Goal: Information Seeking & Learning: Learn about a topic

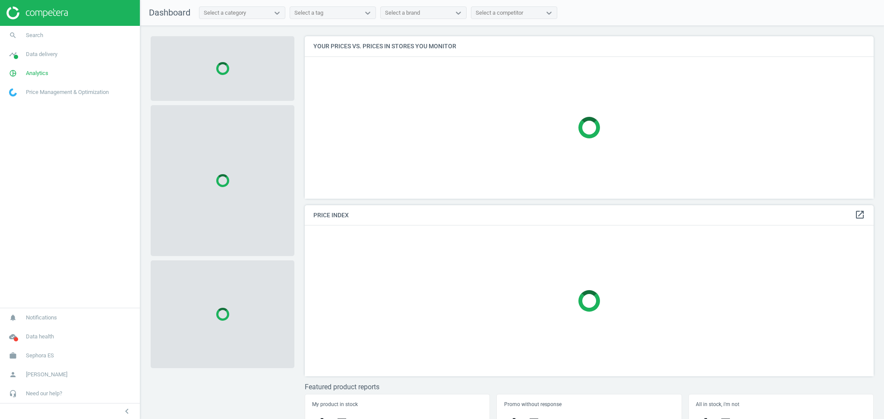
scroll to position [180, 577]
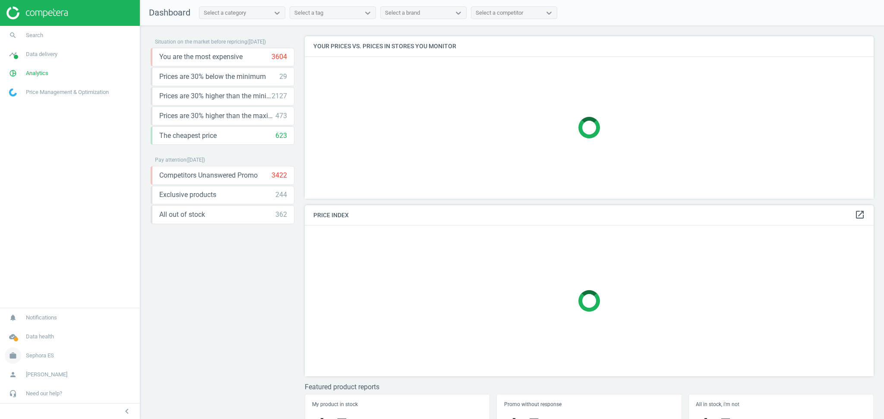
click at [43, 357] on span "Sephora ES" at bounding box center [40, 356] width 28 height 8
click at [39, 329] on span "Switch campaign" at bounding box center [28, 330] width 38 height 7
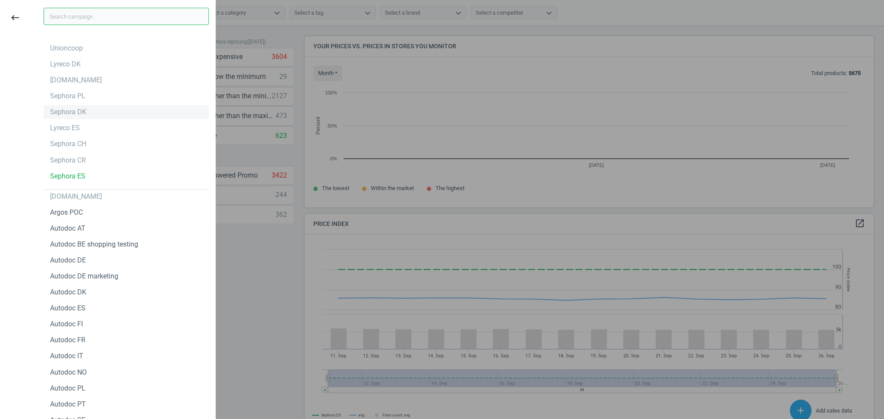
scroll to position [189, 577]
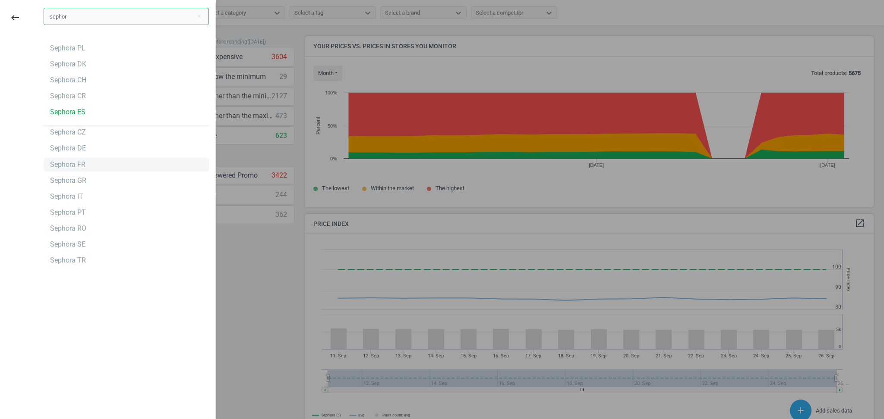
type input "sephor"
click at [78, 163] on div "Sephora FR" at bounding box center [67, 164] width 35 height 9
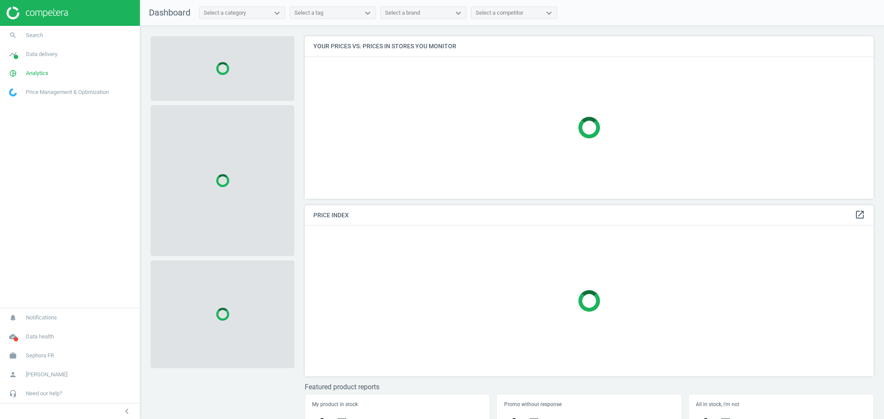
scroll to position [180, 577]
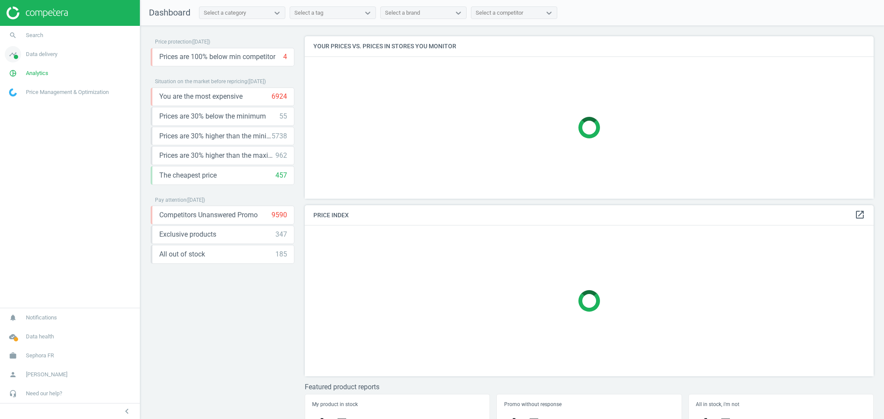
click at [41, 54] on span "Data delivery" at bounding box center [41, 54] width 31 height 8
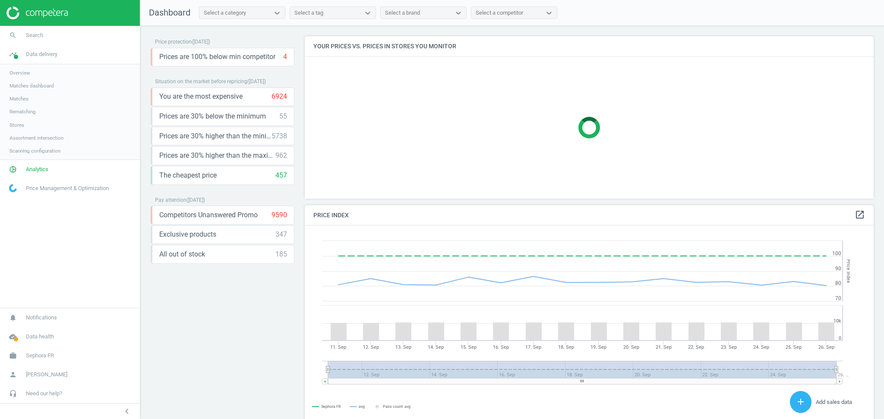
scroll to position [216, 577]
click at [27, 125] on link "Stores" at bounding box center [70, 125] width 140 height 13
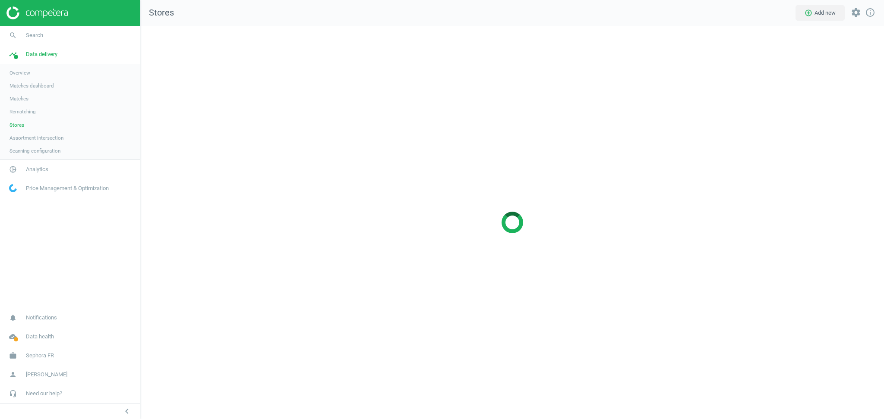
scroll to position [411, 761]
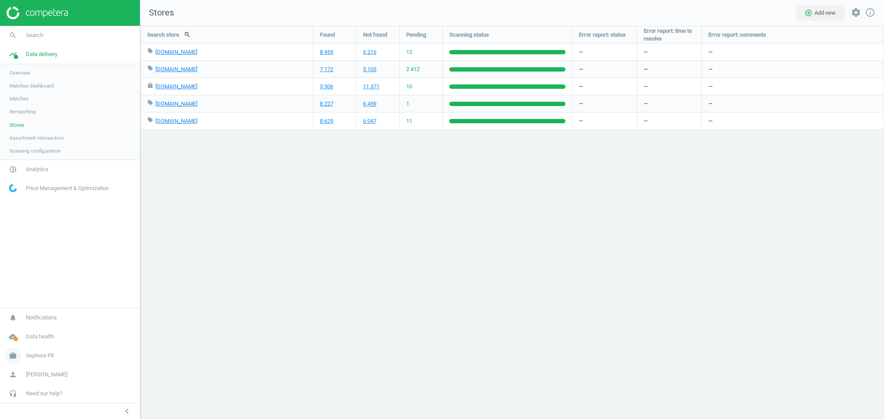
click at [50, 355] on span "Sephora FR" at bounding box center [40, 356] width 28 height 8
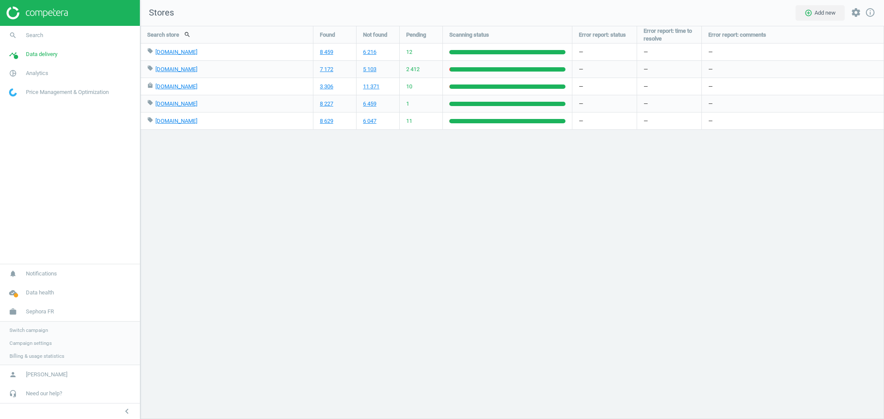
click at [36, 330] on span "Switch campaign" at bounding box center [28, 330] width 38 height 7
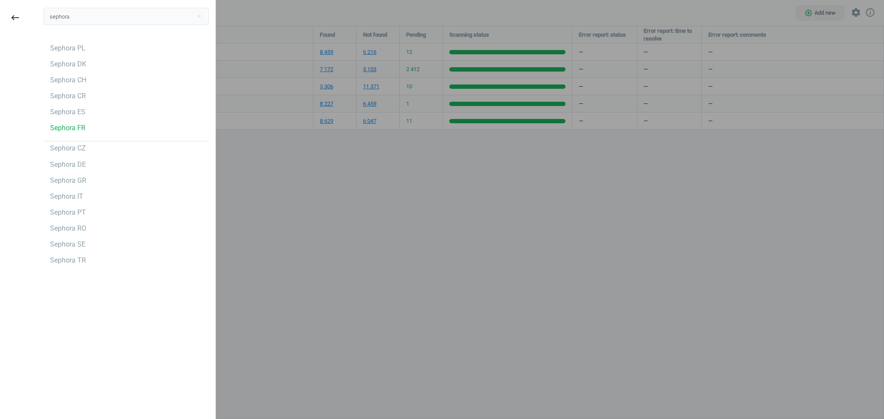
type input "sephora"
click at [65, 55] on div "Sephora PL Sephora DK Sephora CH Sephora CR Sephora ES Sephora FR Sephora CZ Se…" at bounding box center [126, 154] width 165 height 226
click at [63, 49] on div "Sephora PL" at bounding box center [67, 48] width 35 height 9
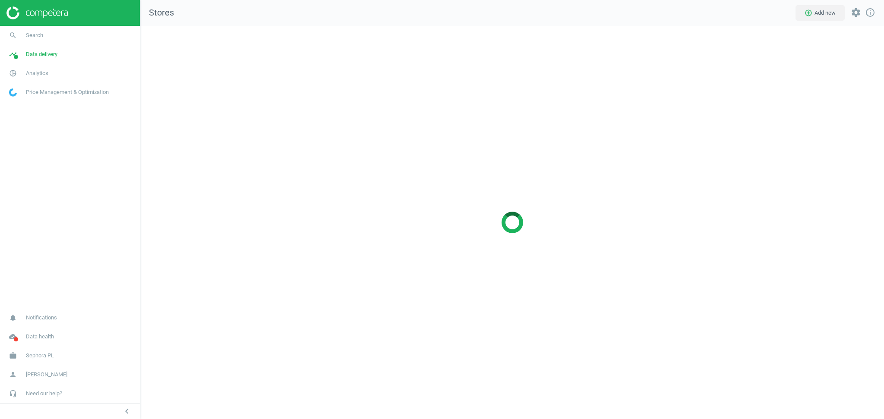
scroll to position [411, 761]
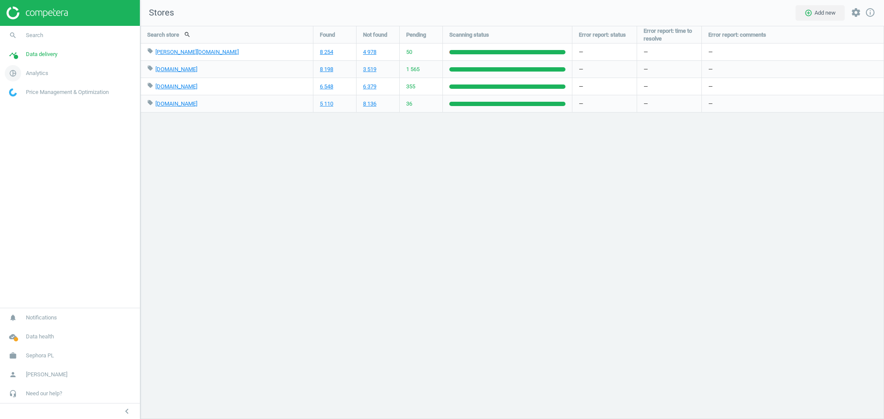
click at [40, 72] on span "Analytics" at bounding box center [37, 73] width 22 height 8
click at [31, 103] on link "Products" at bounding box center [70, 104] width 140 height 13
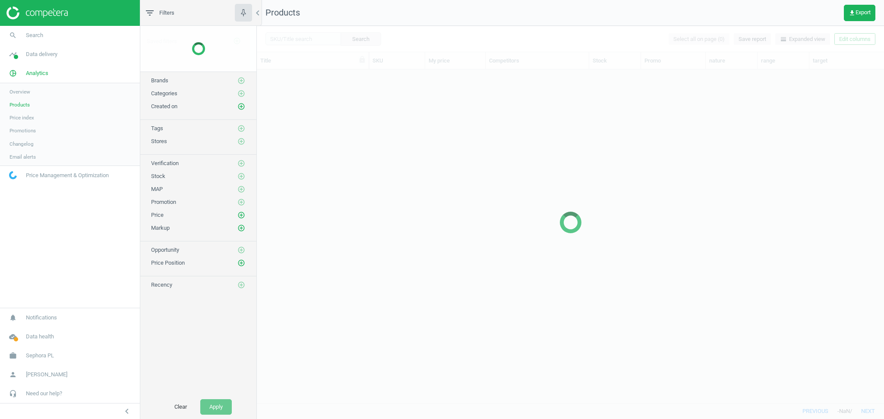
scroll to position [325, 618]
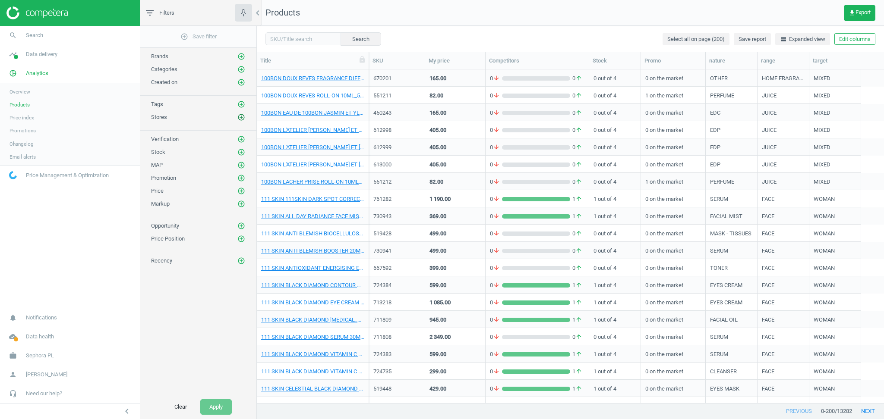
click at [242, 117] on icon "add_circle_outline" at bounding box center [241, 117] width 8 height 8
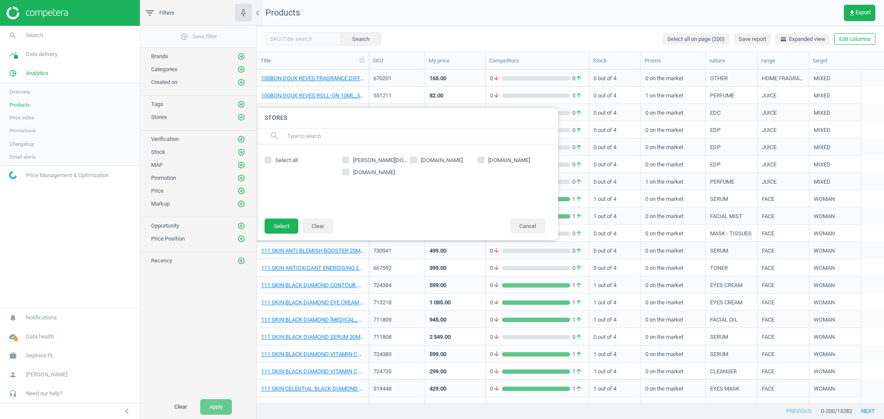
click at [343, 161] on input "douglas.pl" at bounding box center [346, 160] width 6 height 6
checkbox input "true"
click at [280, 228] on button "Select" at bounding box center [281, 227] width 34 height 16
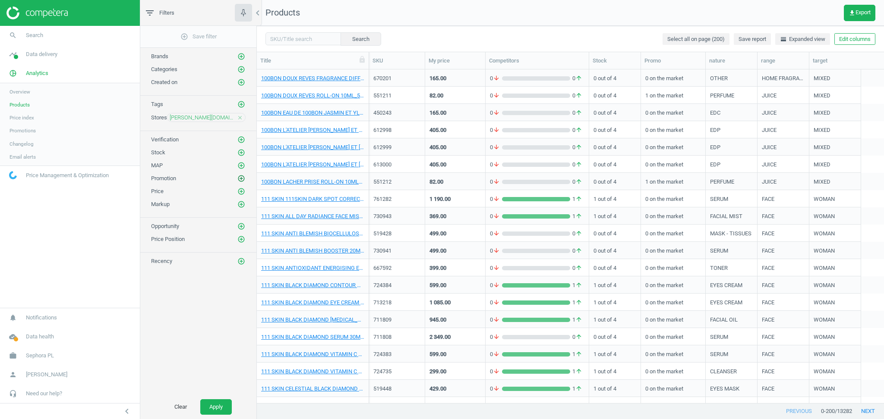
click at [243, 179] on icon "add_circle_outline" at bounding box center [241, 179] width 8 height 8
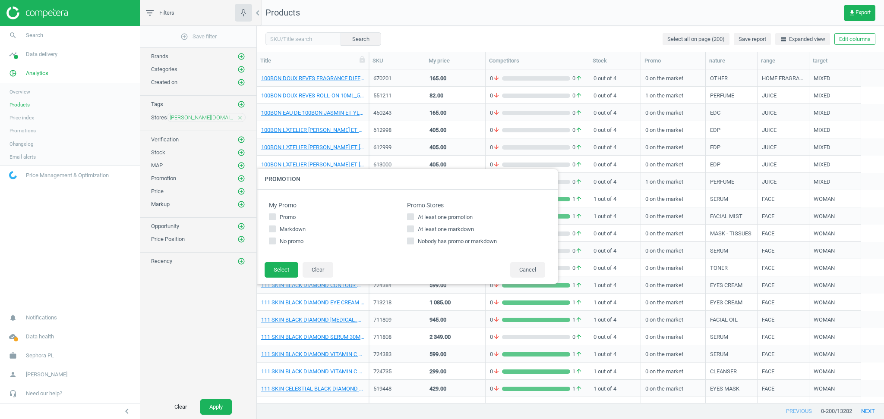
click at [415, 228] on label "At least one markdown" at bounding box center [476, 230] width 138 height 8
click at [413, 228] on input "At least one markdown" at bounding box center [410, 229] width 6 height 6
checkbox input "true"
click at [409, 212] on div "Promo Stores At least one promotion At least one markdown Nobody has promo or m…" at bounding box center [476, 226] width 138 height 48
click at [411, 217] on input "At least one promotion" at bounding box center [410, 217] width 6 height 6
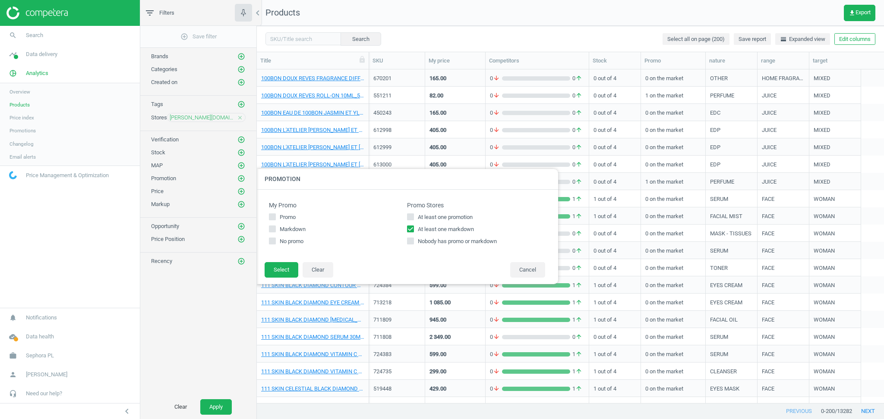
checkbox input "true"
click at [409, 231] on input "At least one markdown" at bounding box center [410, 229] width 6 height 6
checkbox input "false"
click at [286, 272] on button "Select" at bounding box center [281, 270] width 34 height 16
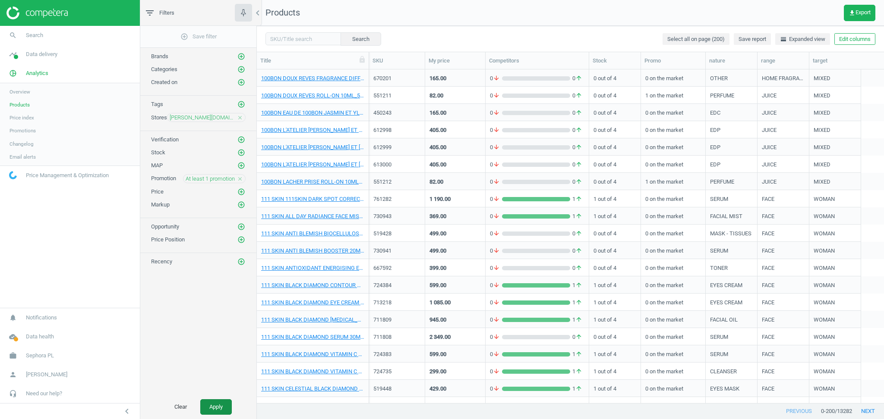
click at [217, 406] on button "Apply" at bounding box center [215, 408] width 31 height 16
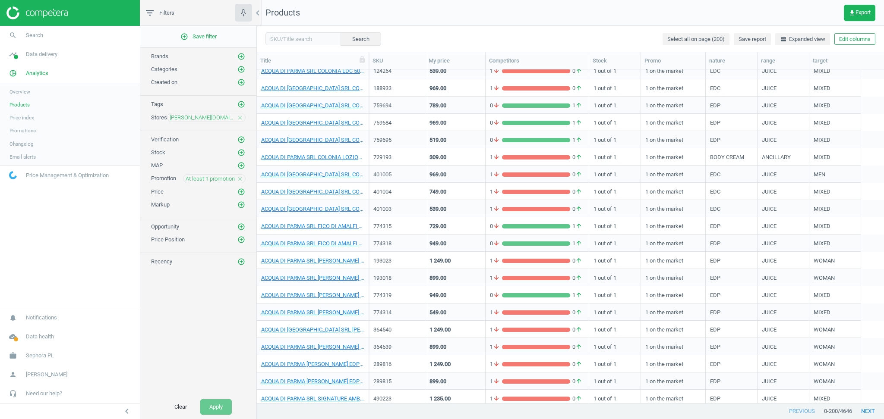
scroll to position [422, 0]
click at [288, 261] on link "ACQUA DI PARMA SRL MAGNOLIA NOBILE EDP 100ML_Vaporisateur 100 ml" at bounding box center [312, 260] width 103 height 8
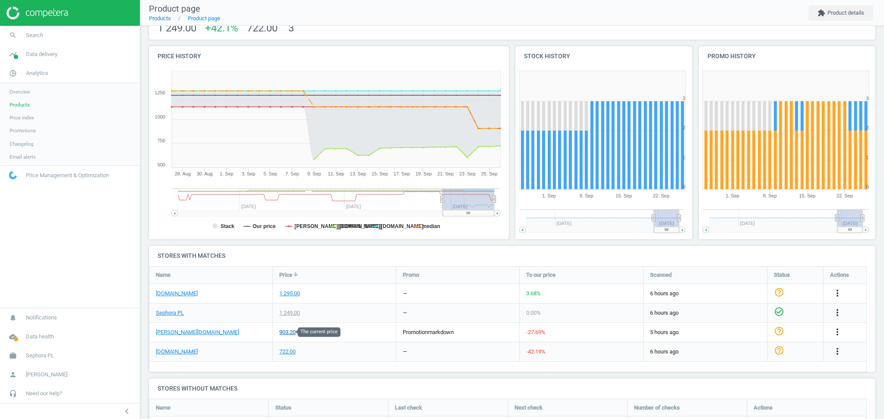
click at [284, 334] on div "903.20" at bounding box center [287, 333] width 16 height 8
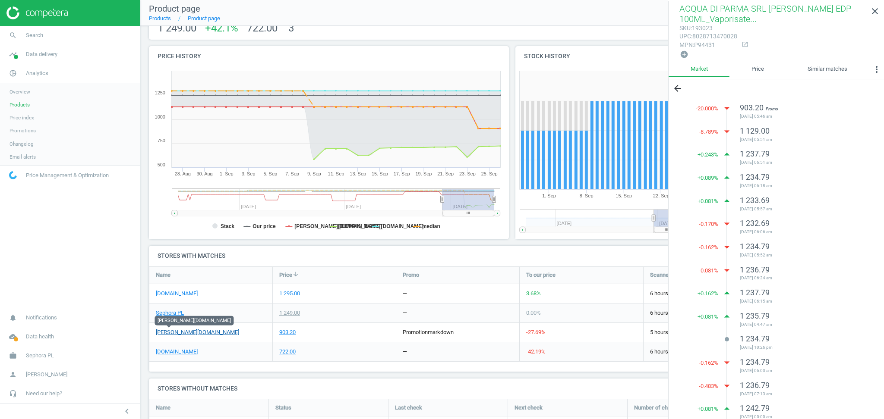
click at [161, 333] on link "douglas.pl" at bounding box center [197, 333] width 83 height 8
click at [44, 357] on span "Sephora PL" at bounding box center [40, 356] width 28 height 8
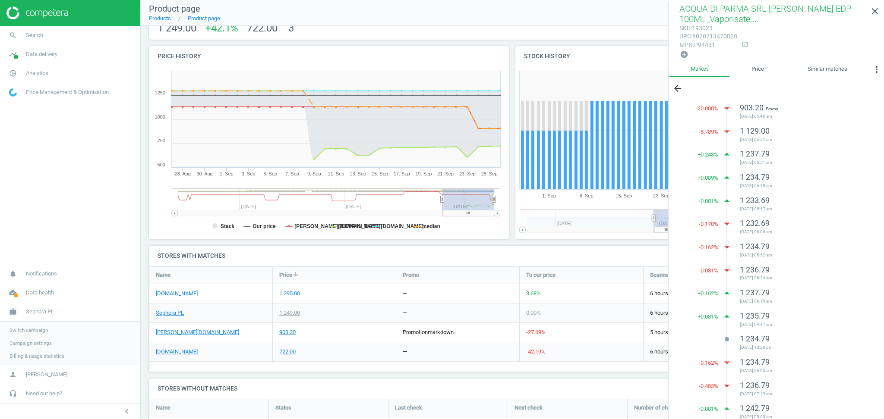
click at [40, 330] on span "Switch campaign" at bounding box center [28, 330] width 38 height 7
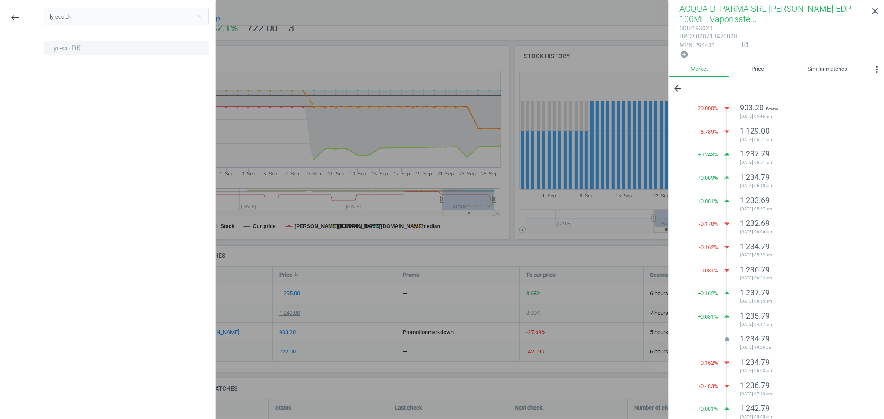
type input "lyreco dk"
click at [64, 53] on div "Lyreco DK" at bounding box center [65, 48] width 31 height 9
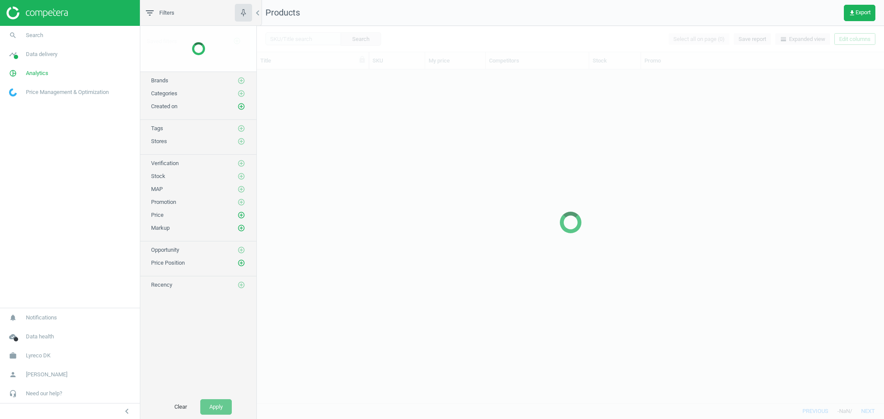
scroll to position [325, 618]
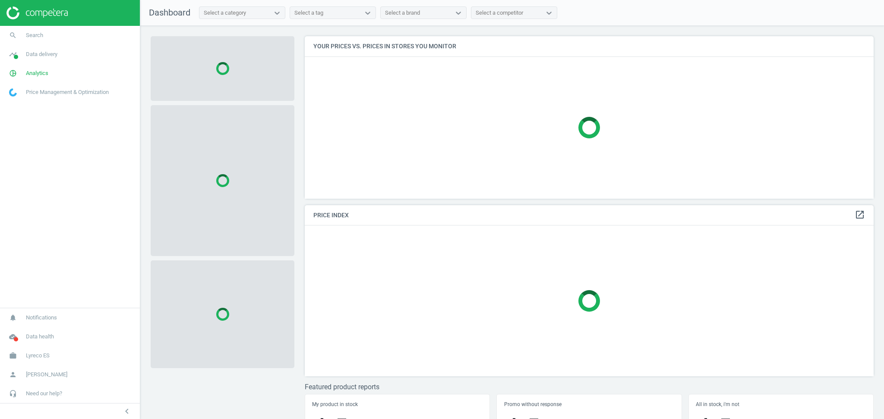
scroll to position [180, 577]
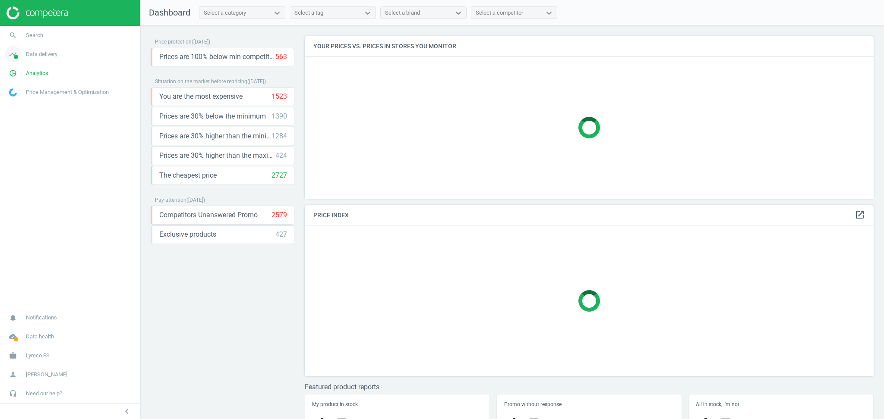
click at [54, 57] on span "Data delivery" at bounding box center [41, 54] width 31 height 8
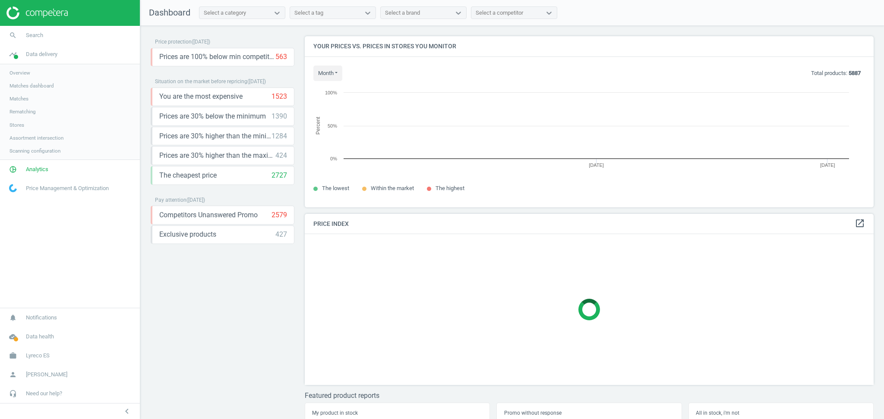
scroll to position [189, 577]
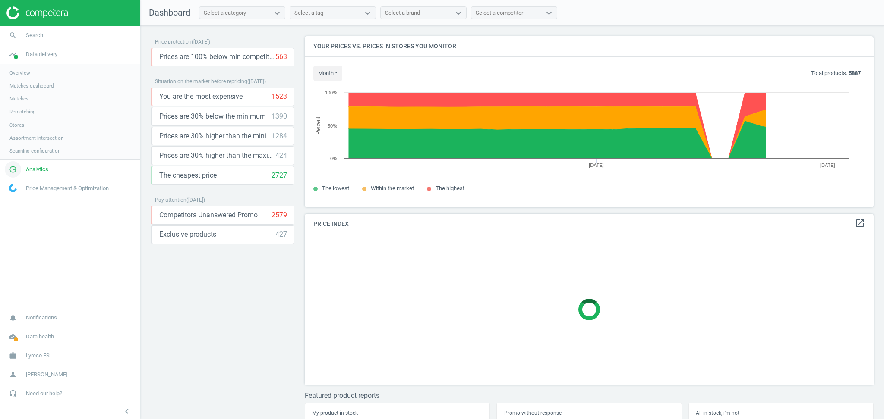
click at [48, 169] on link "pie_chart_outlined Analytics" at bounding box center [70, 169] width 140 height 19
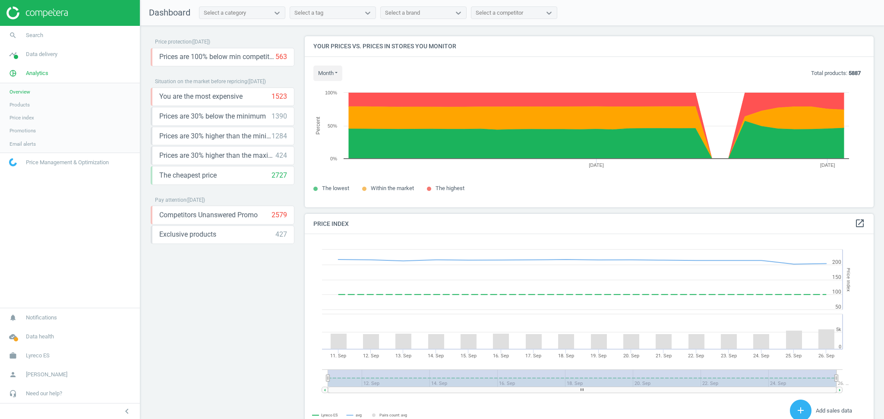
scroll to position [216, 577]
click at [26, 104] on span "Products" at bounding box center [19, 104] width 20 height 7
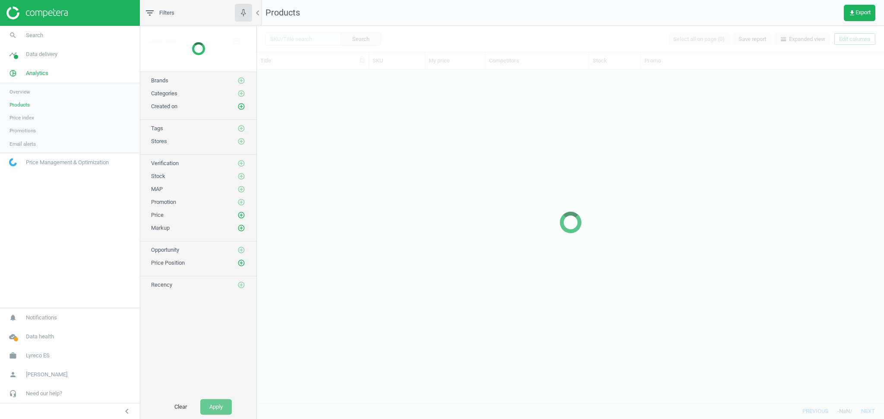
scroll to position [325, 618]
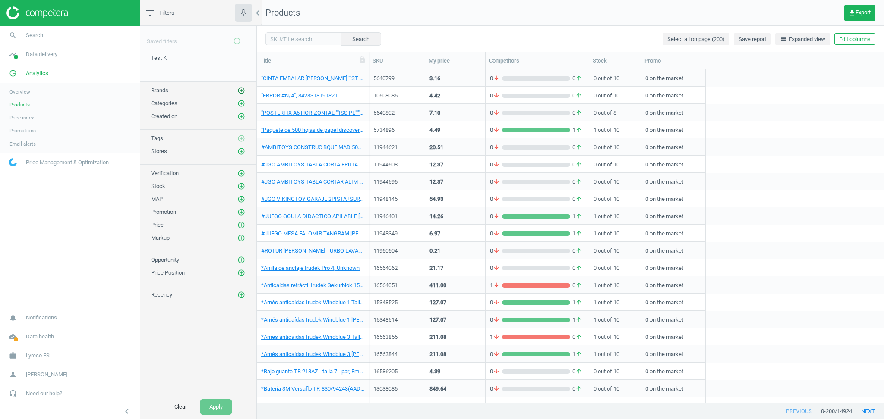
click at [239, 89] on icon "add_circle_outline" at bounding box center [241, 91] width 8 height 8
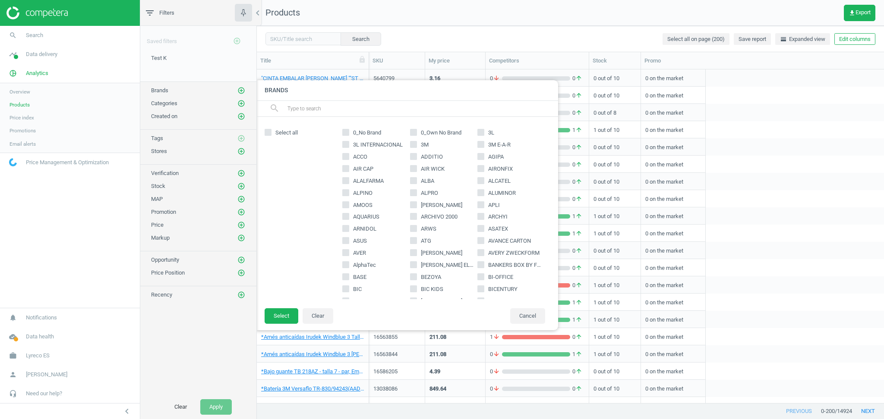
click at [87, 231] on nav "search Search timeline Data delivery Overview Matches dashboard Matches Rematch…" at bounding box center [70, 167] width 140 height 282
